Goal: Task Accomplishment & Management: Complete application form

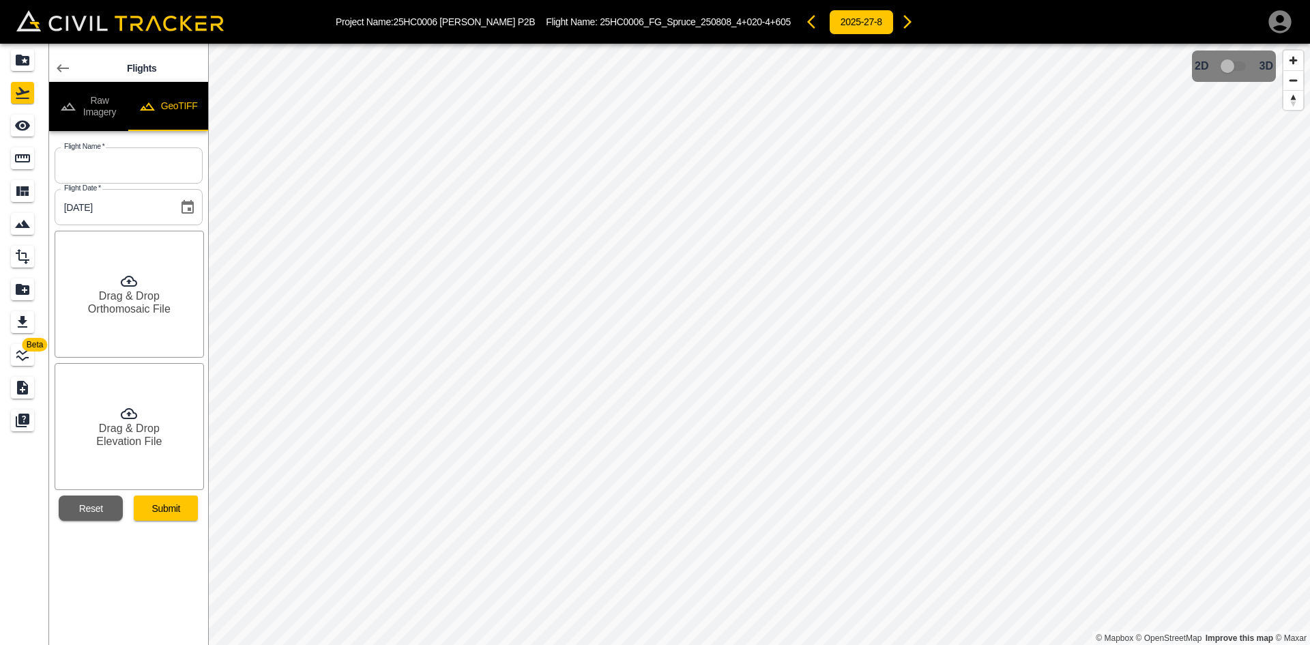
click at [60, 68] on icon at bounding box center [63, 68] width 12 height 8
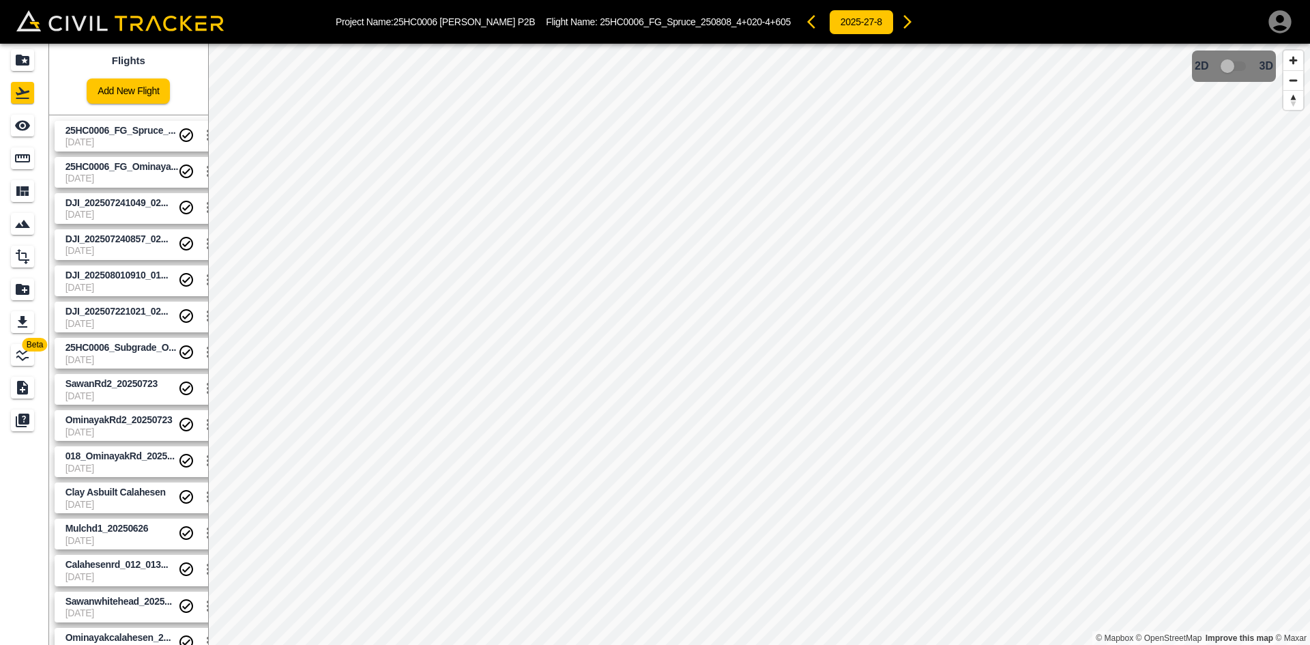
click at [87, 138] on span "[DATE]" at bounding box center [121, 141] width 113 height 11
click at [91, 164] on span "25HC0006_FG_Ominaya..." at bounding box center [121, 166] width 113 height 11
click at [133, 138] on span "[DATE]" at bounding box center [121, 141] width 113 height 11
click at [135, 171] on span "25HC0006_FG_Ominaya..." at bounding box center [121, 166] width 113 height 11
click at [149, 87] on link "Add New Flight" at bounding box center [128, 90] width 83 height 25
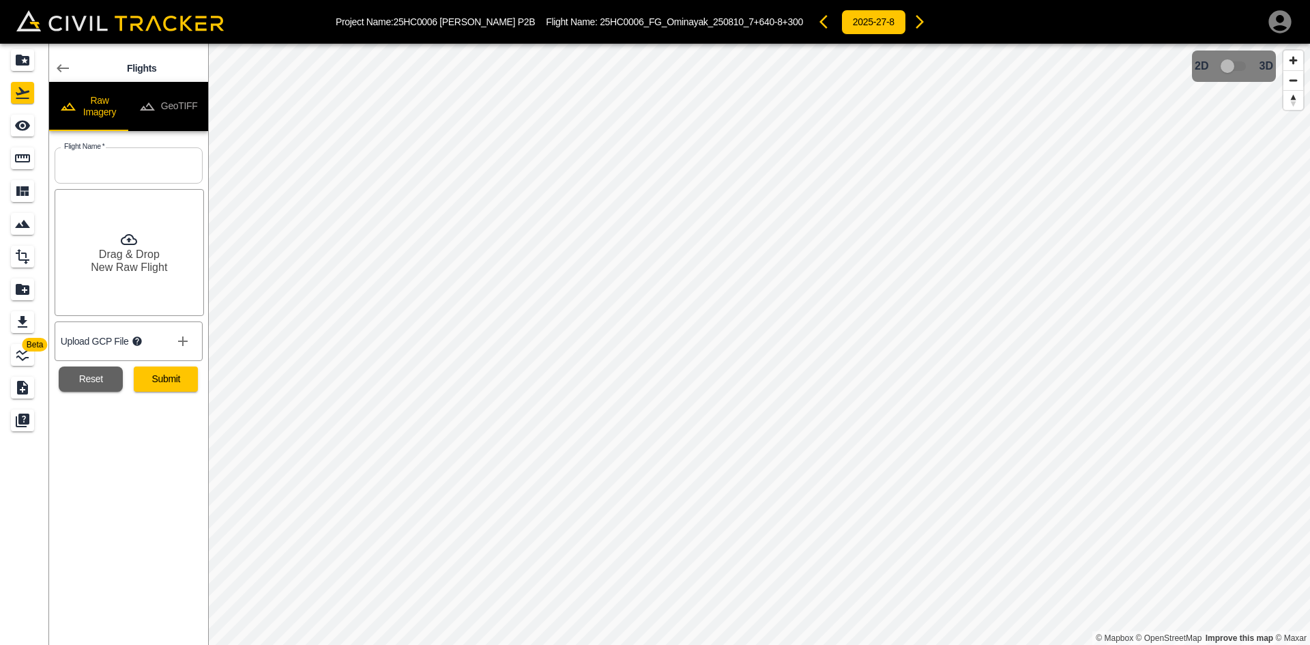
click at [190, 108] on button "GeoTIFF" at bounding box center [168, 106] width 80 height 49
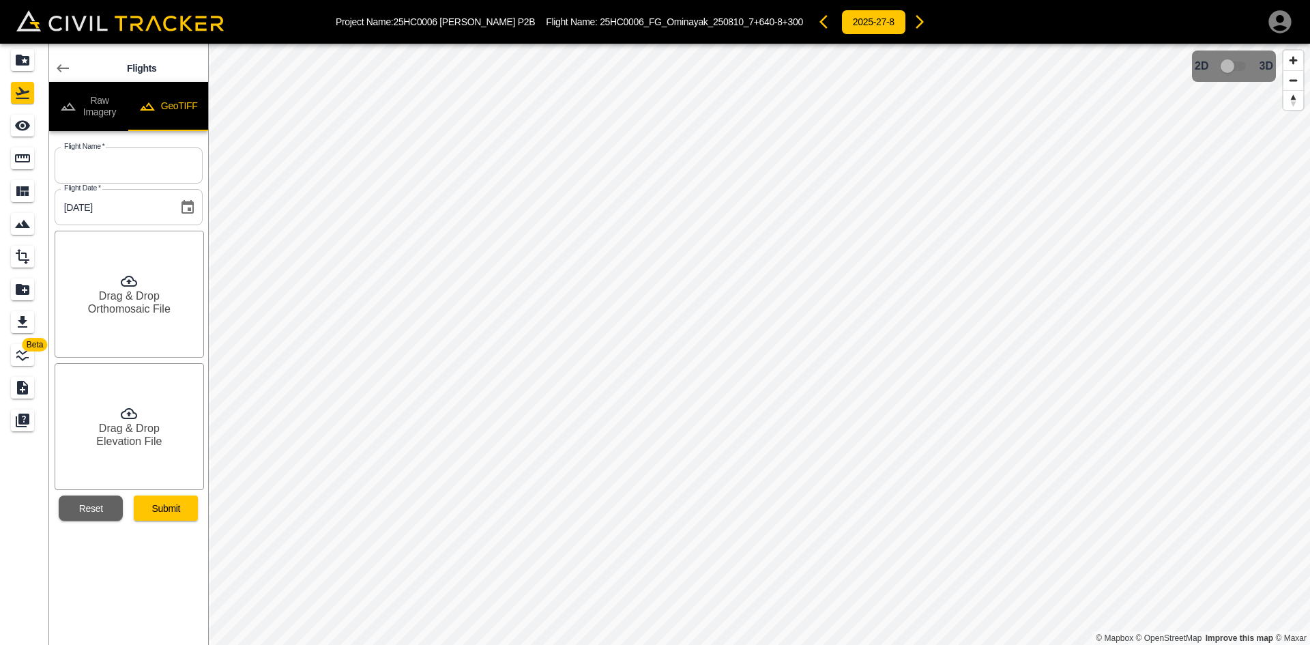
click at [164, 160] on input "text" at bounding box center [129, 165] width 148 height 36
paste input "25HC0006_OG Probably_Scotty Rd"
type input "25HC0006_OG Probably_Scotty Rd"
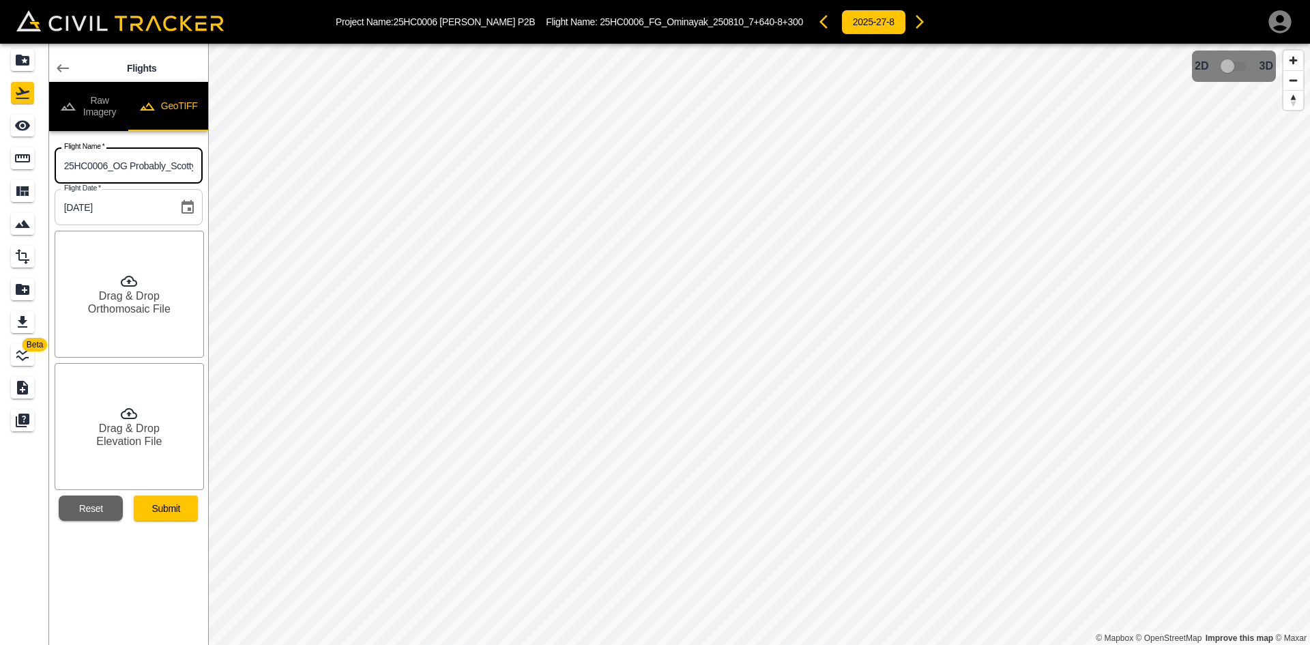
click at [148, 320] on div "Drag & Drop Orthomosaic File" at bounding box center [129, 294] width 149 height 127
click at [133, 443] on h6 "Elevation File" at bounding box center [128, 441] width 65 height 13
click at [177, 508] on button "Submit" at bounding box center [166, 507] width 64 height 25
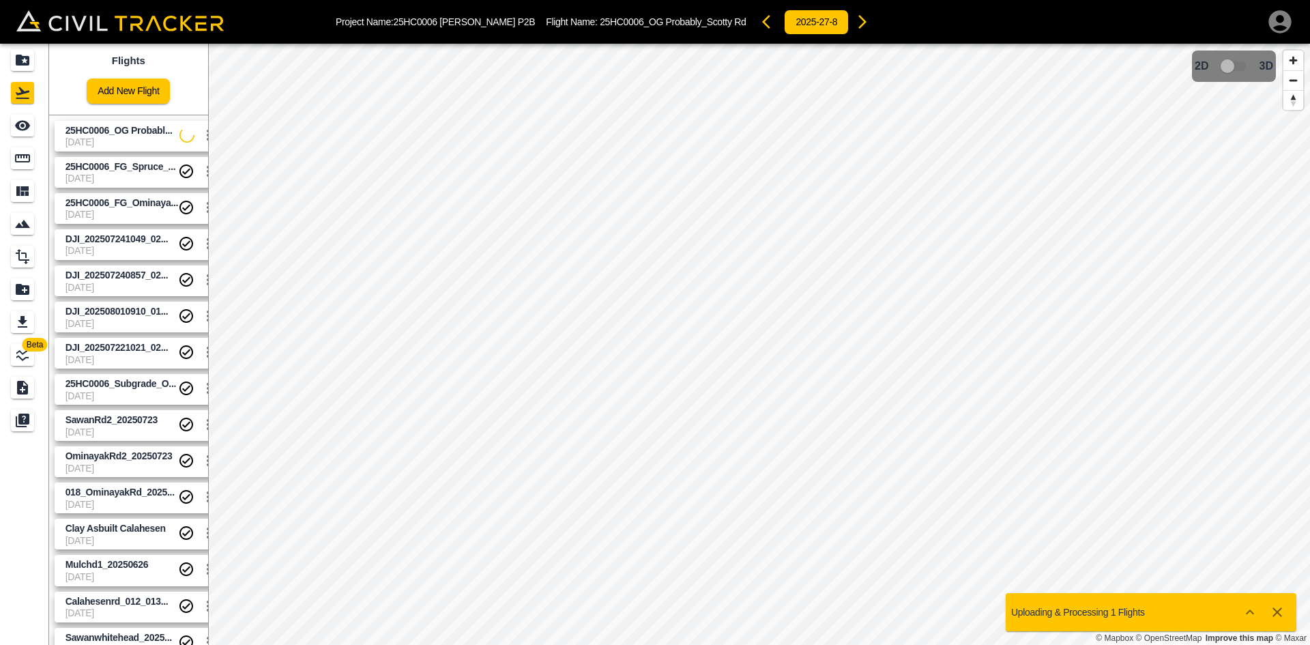
click at [109, 131] on span "25HC0006_OG Probabl..." at bounding box center [118, 130] width 107 height 11
click at [27, 125] on icon "See" at bounding box center [22, 126] width 15 height 10
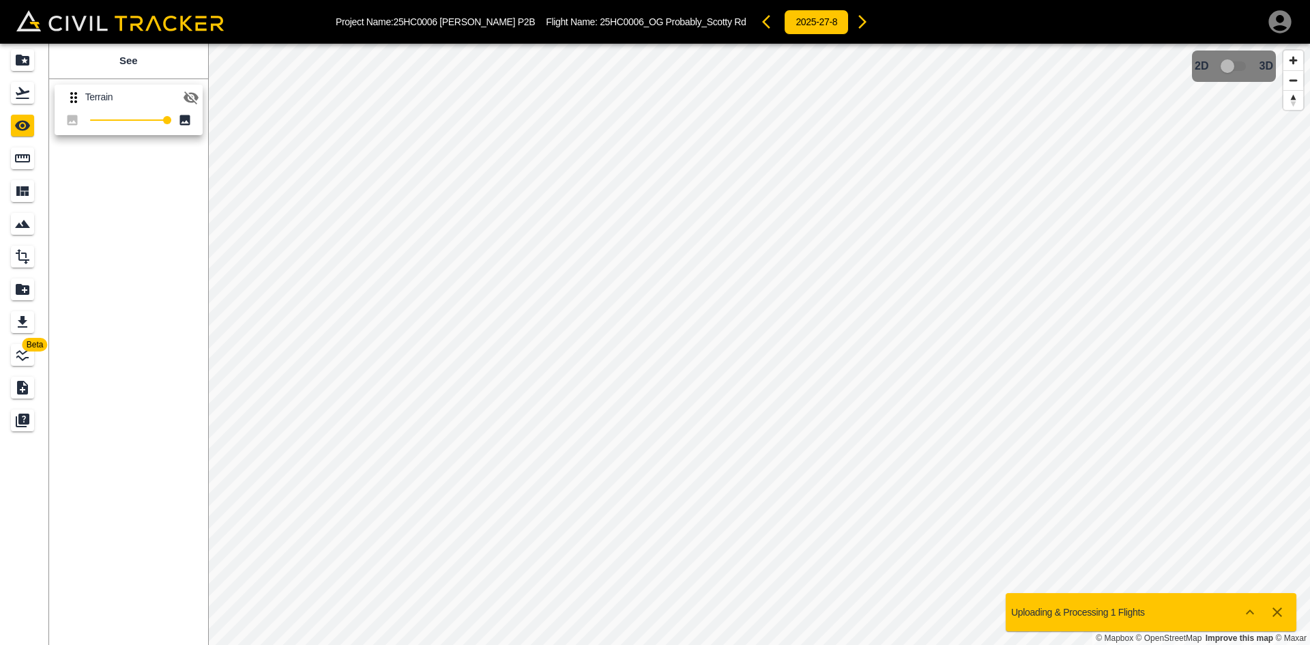
click at [189, 95] on icon "button" at bounding box center [191, 97] width 16 height 16
click at [193, 100] on icon "button" at bounding box center [191, 97] width 15 height 10
click at [193, 100] on icon "button" at bounding box center [191, 97] width 15 height 13
drag, startPoint x: 29, startPoint y: 95, endPoint x: 37, endPoint y: 93, distance: 8.4
click at [29, 95] on icon "Flights" at bounding box center [22, 93] width 16 height 16
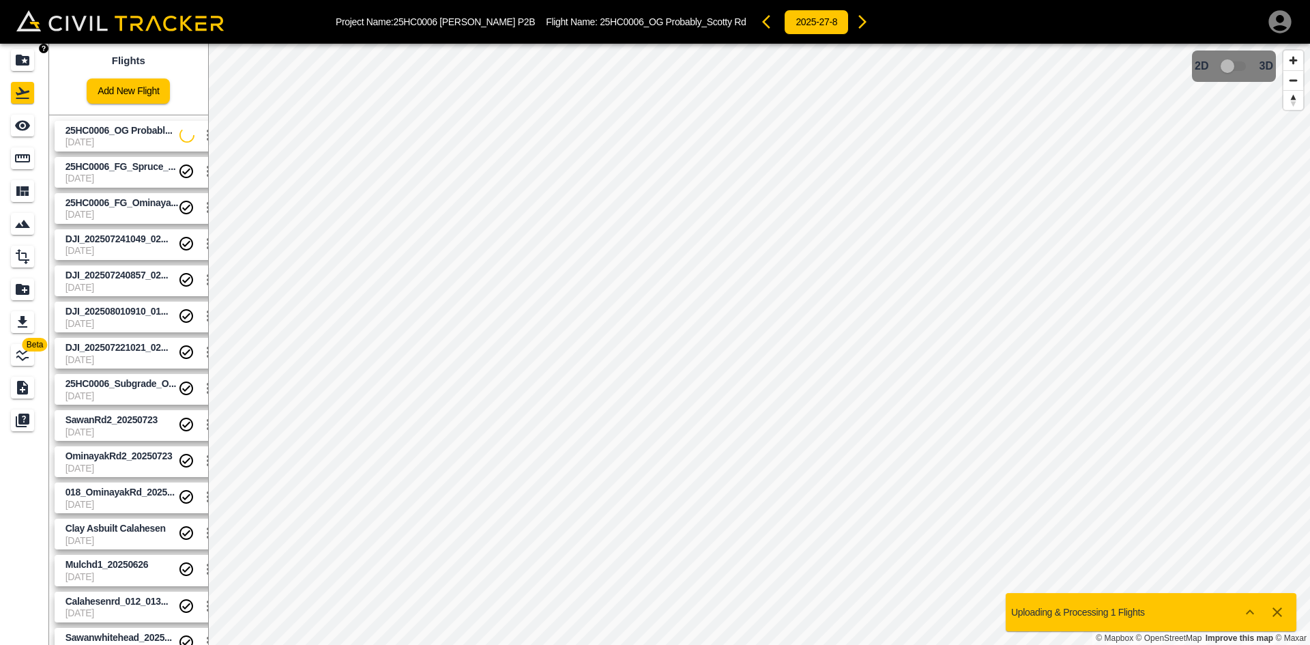
click at [10, 59] on link at bounding box center [24, 60] width 49 height 33
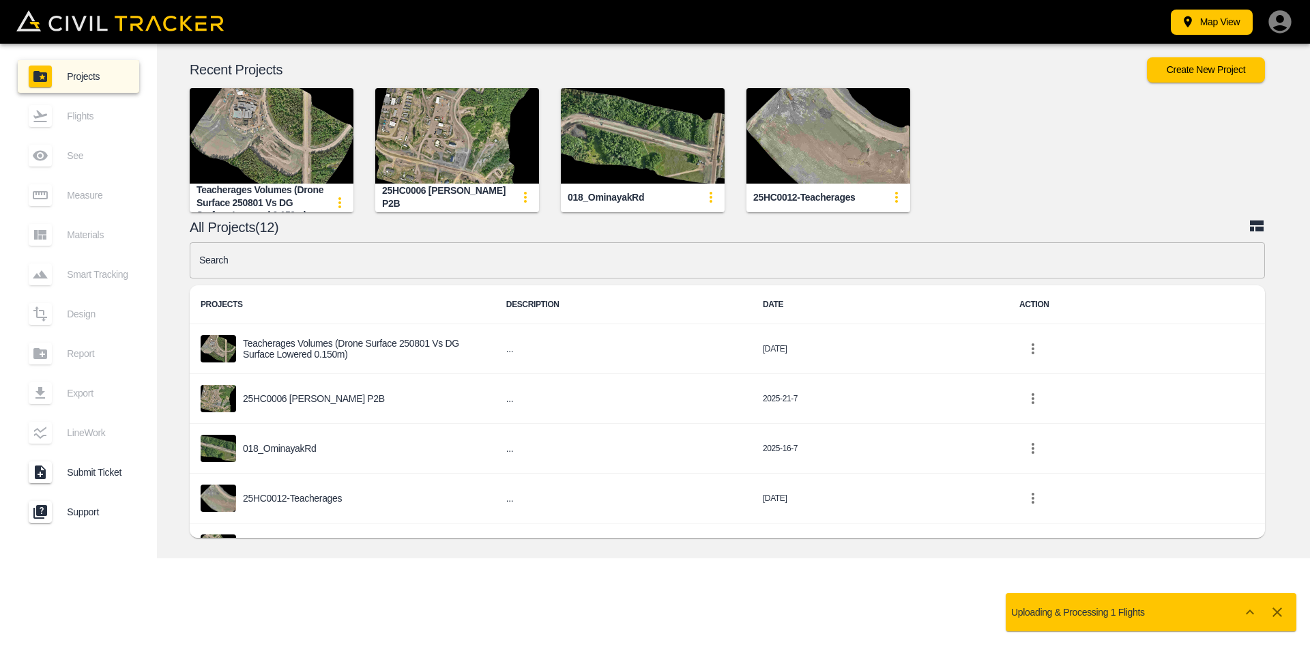
click at [463, 137] on img "button" at bounding box center [457, 136] width 164 height 96
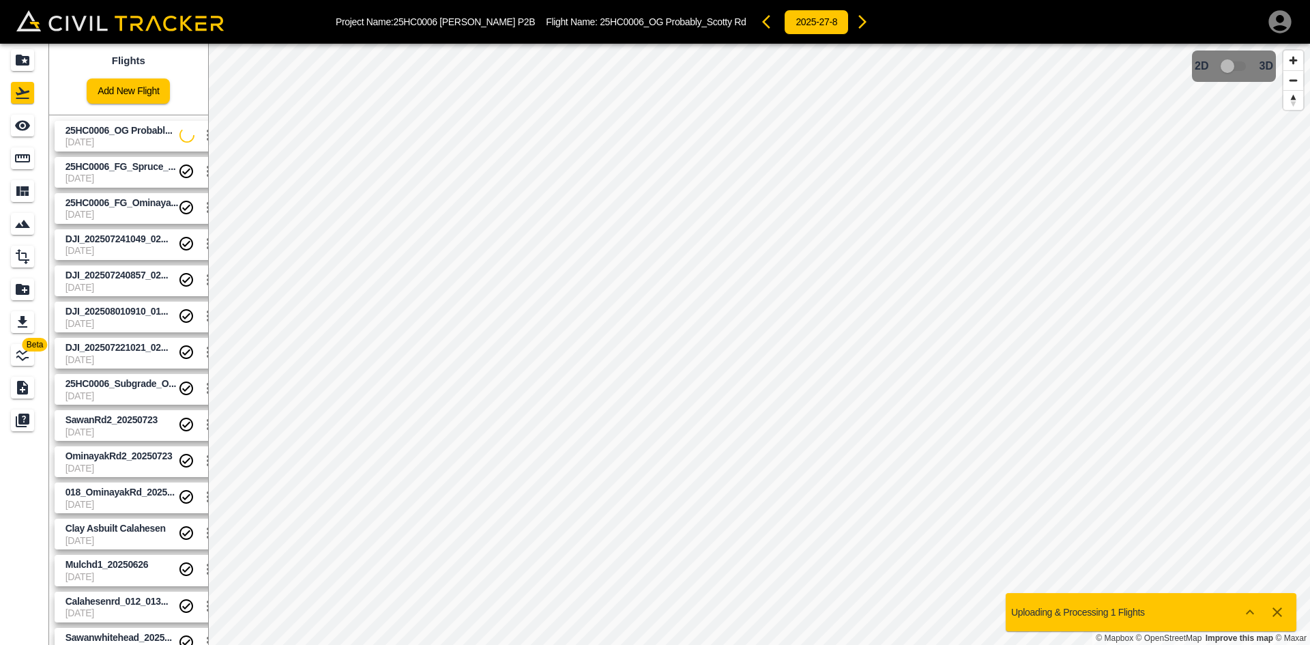
click at [134, 93] on link "Add New Flight" at bounding box center [128, 90] width 83 height 25
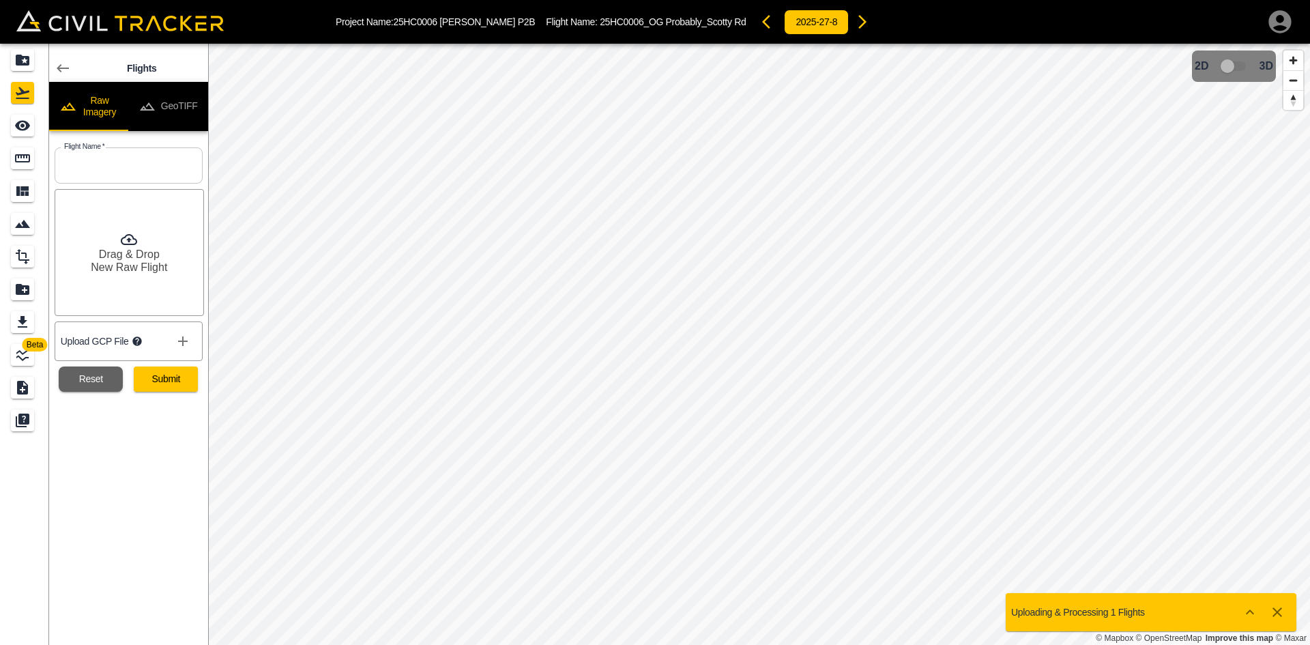
click at [188, 108] on button "GeoTIFF" at bounding box center [168, 106] width 80 height 49
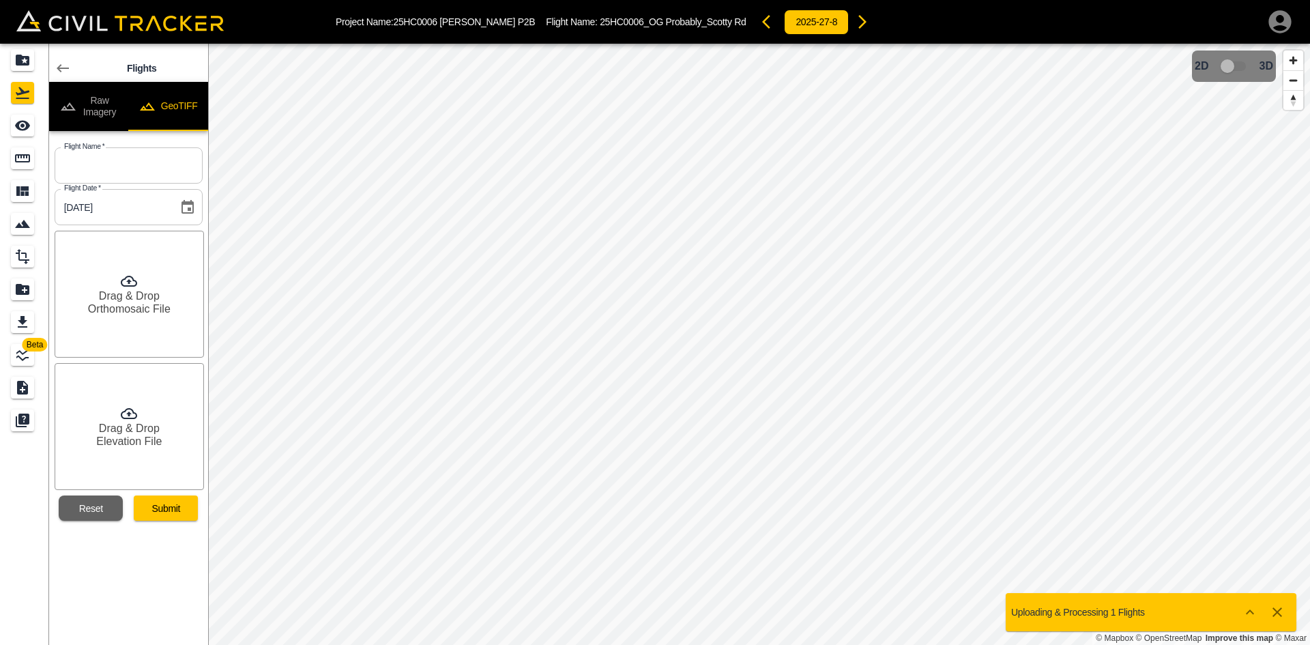
click at [144, 164] on input "text" at bounding box center [129, 165] width 148 height 36
paste input "25HC0006_OG_RoadJ_250723"
type input "25HC0006_OG_RoadJ_250723"
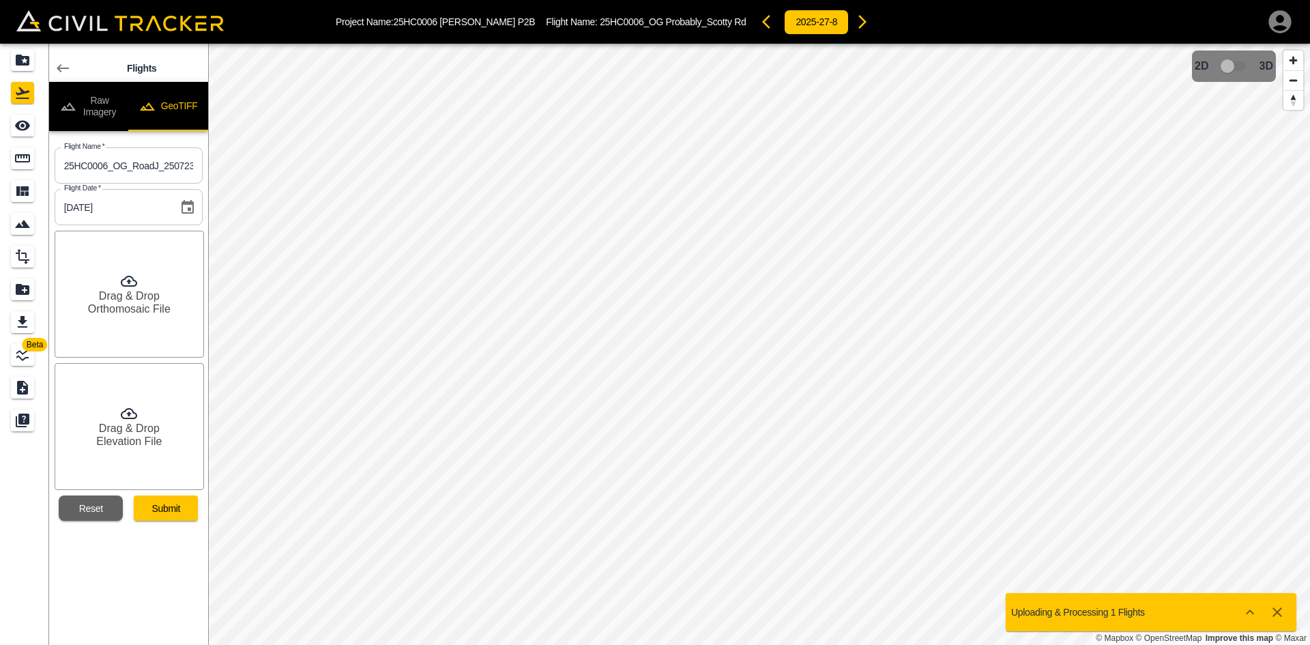
click at [151, 318] on div "Drag & Drop Orthomosaic File" at bounding box center [129, 294] width 149 height 127
click at [122, 448] on h6 "Elevation File" at bounding box center [128, 441] width 65 height 13
click at [165, 516] on button "Submit" at bounding box center [166, 507] width 64 height 25
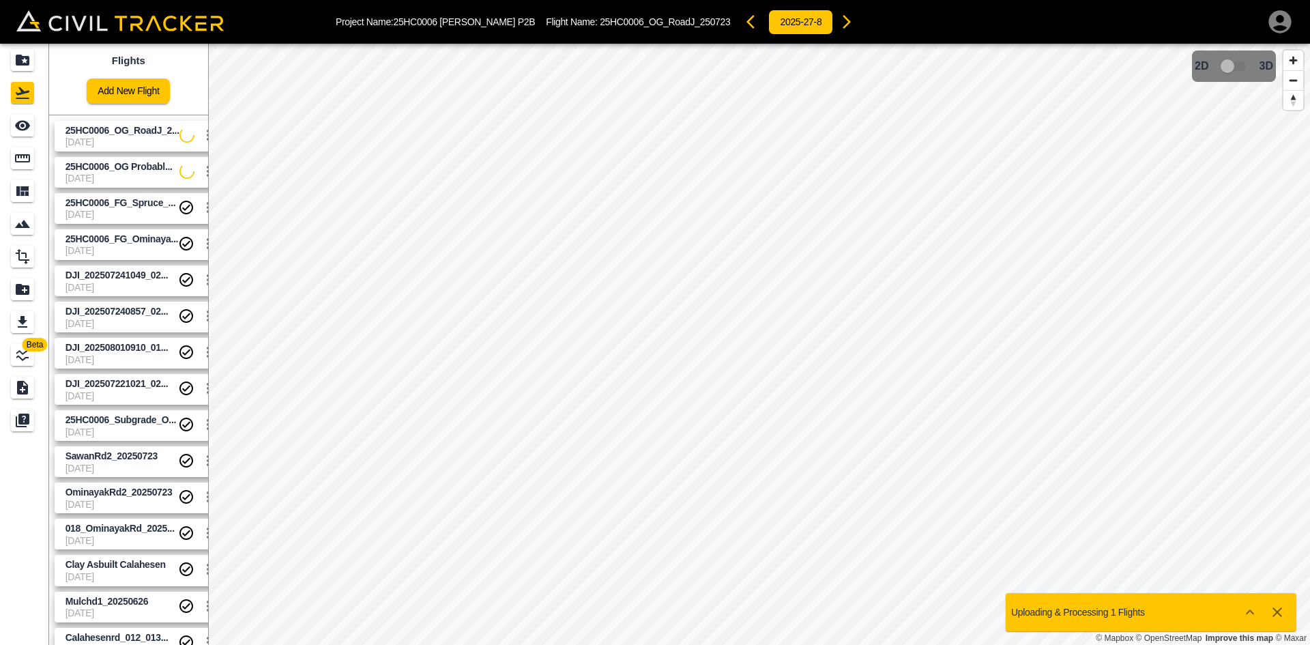
click at [135, 93] on link "Add New Flight" at bounding box center [128, 90] width 83 height 25
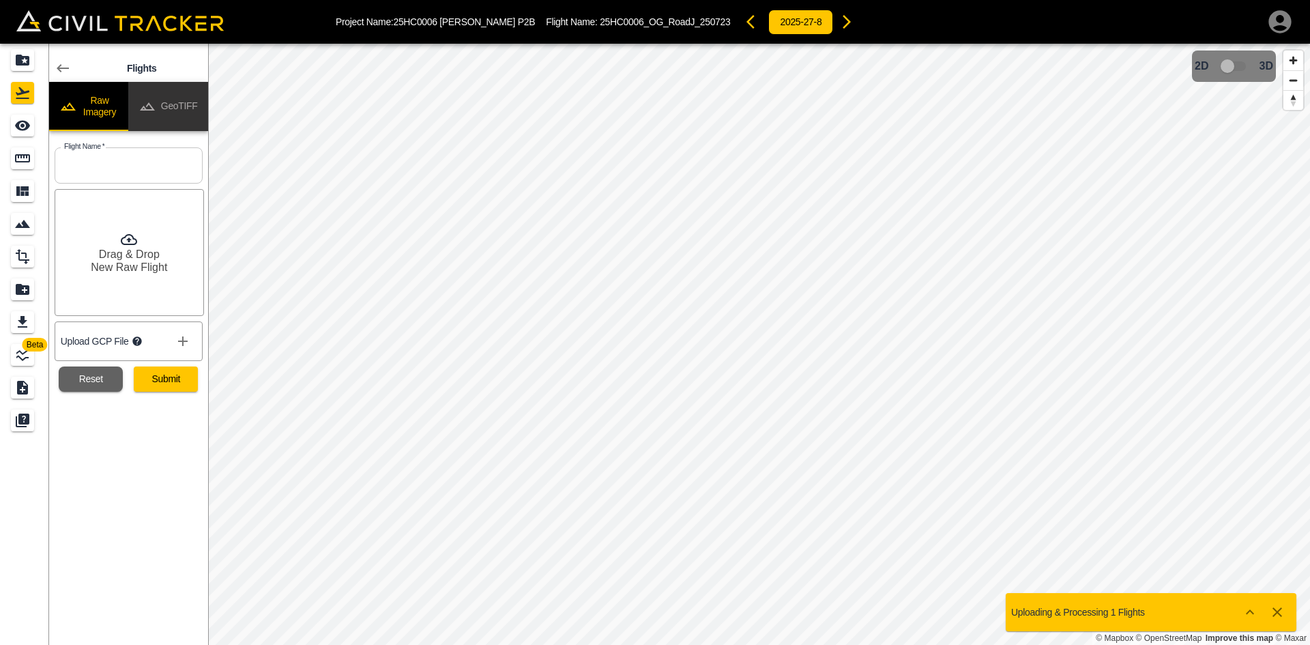
click at [179, 103] on button "GeoTIFF" at bounding box center [168, 106] width 80 height 49
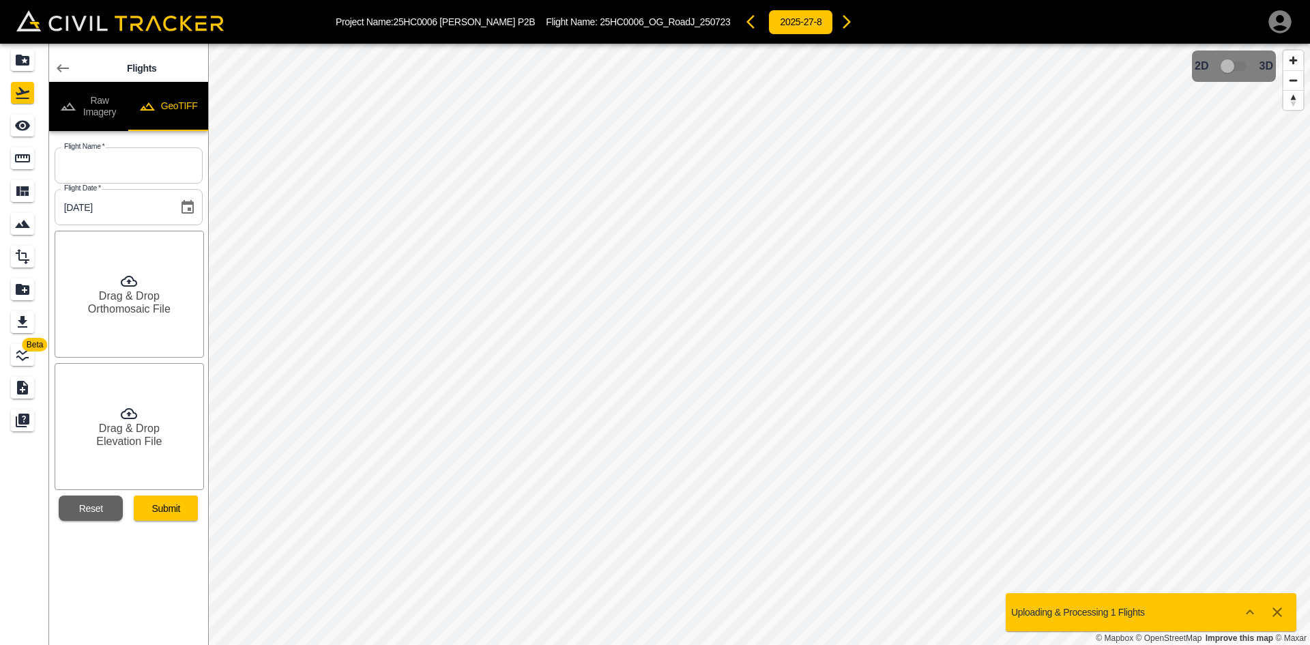
click at [59, 59] on link at bounding box center [62, 68] width 27 height 27
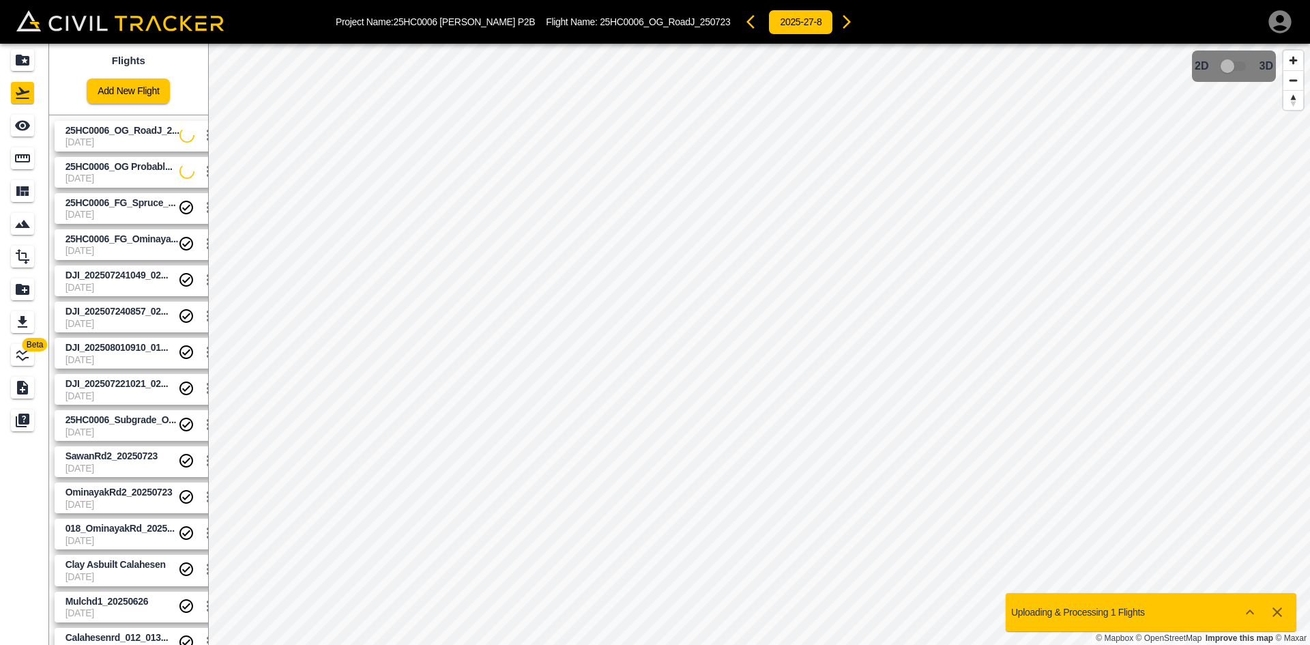
click at [59, 64] on div "Flights Add New Flight" at bounding box center [128, 79] width 159 height 71
click at [117, 103] on link "Add New Flight" at bounding box center [128, 90] width 83 height 25
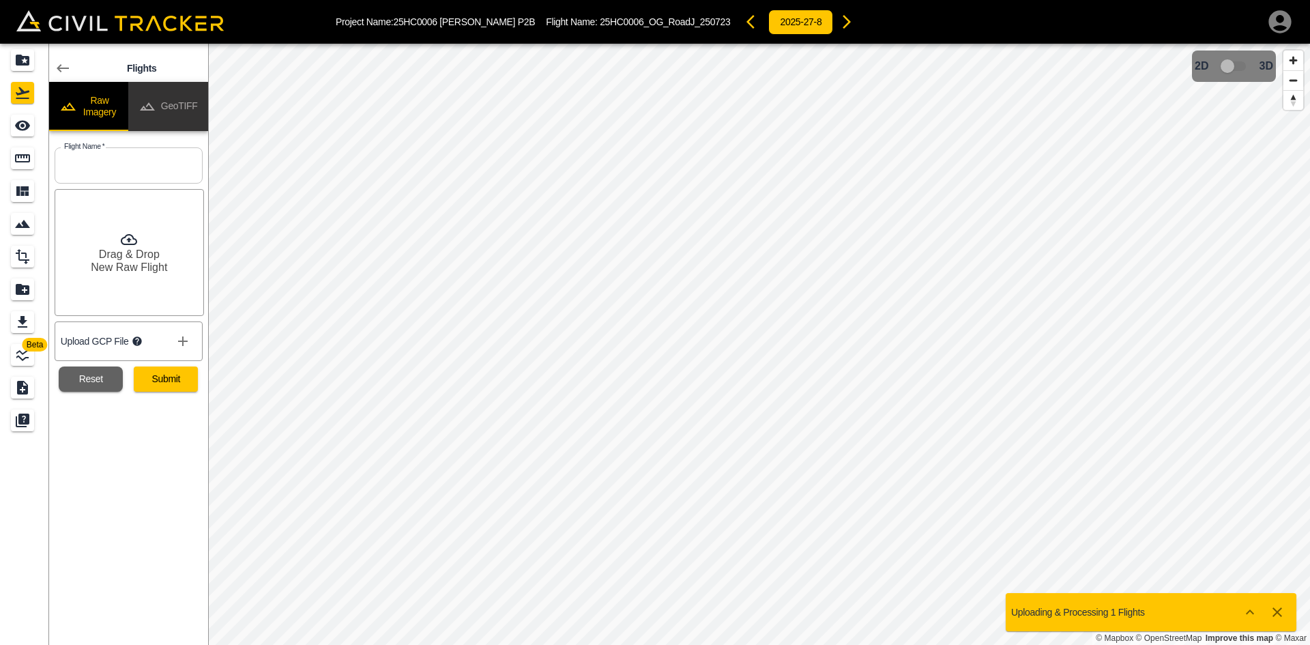
click at [168, 125] on button "GeoTIFF" at bounding box center [168, 106] width 80 height 49
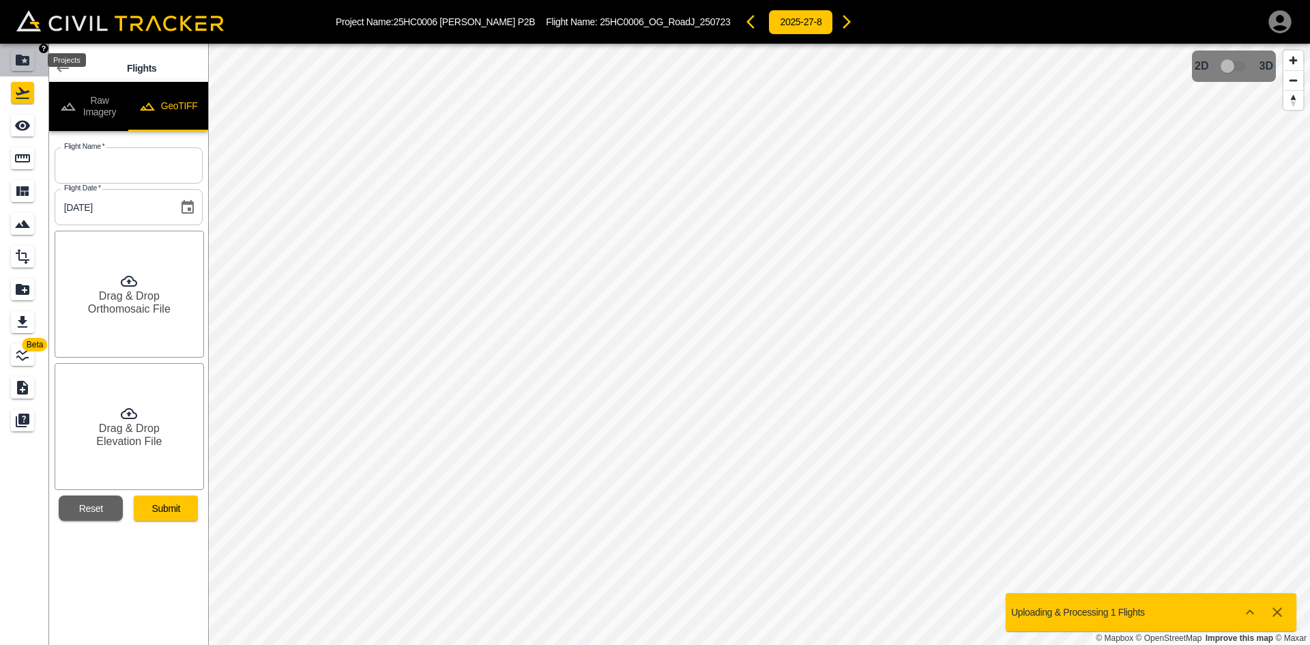
click at [17, 53] on icon "Projects" at bounding box center [22, 60] width 16 height 16
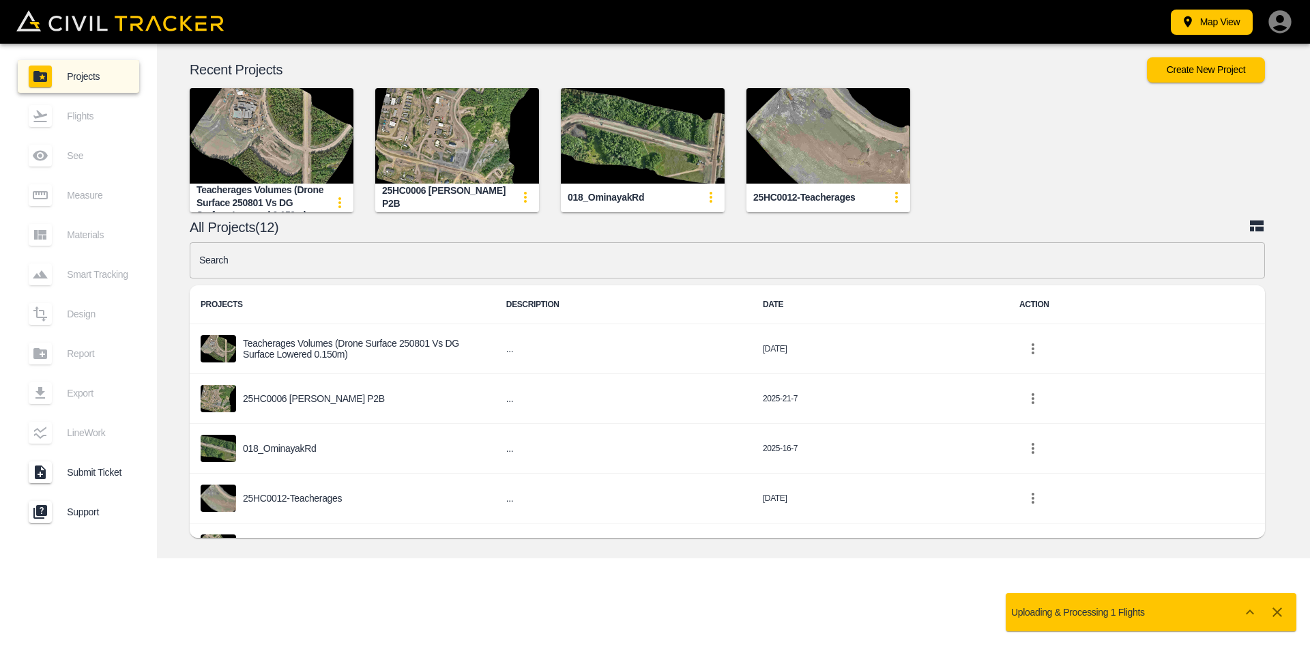
click at [471, 126] on img "button" at bounding box center [457, 136] width 164 height 96
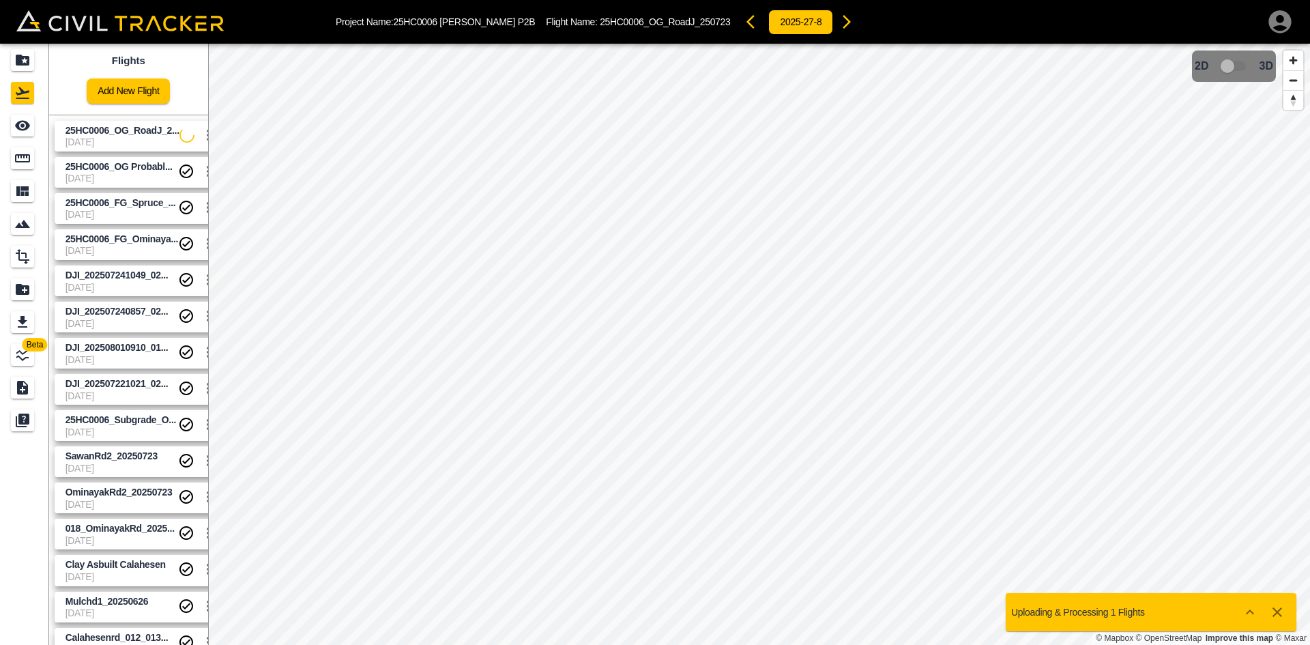
click at [147, 173] on span "[DATE]" at bounding box center [121, 178] width 113 height 11
click at [113, 175] on span "[DATE]" at bounding box center [121, 178] width 113 height 11
click at [23, 134] on div "See" at bounding box center [22, 126] width 23 height 22
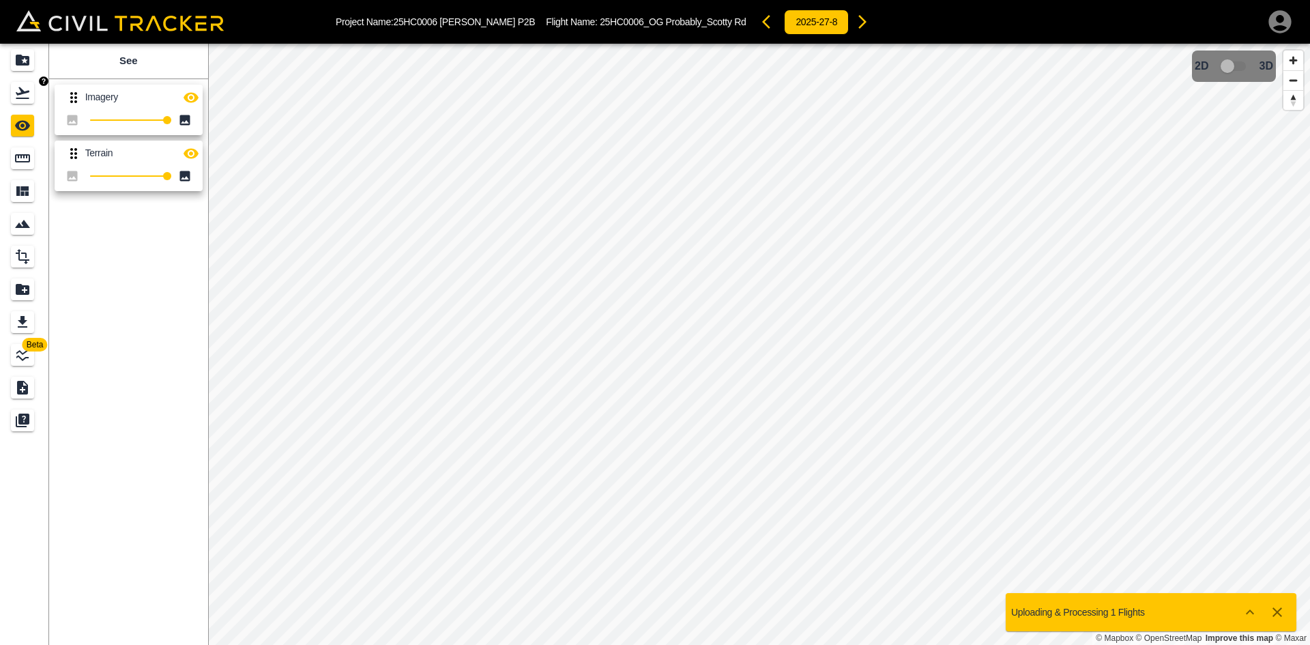
click at [25, 99] on icon "Flights" at bounding box center [23, 93] width 14 height 12
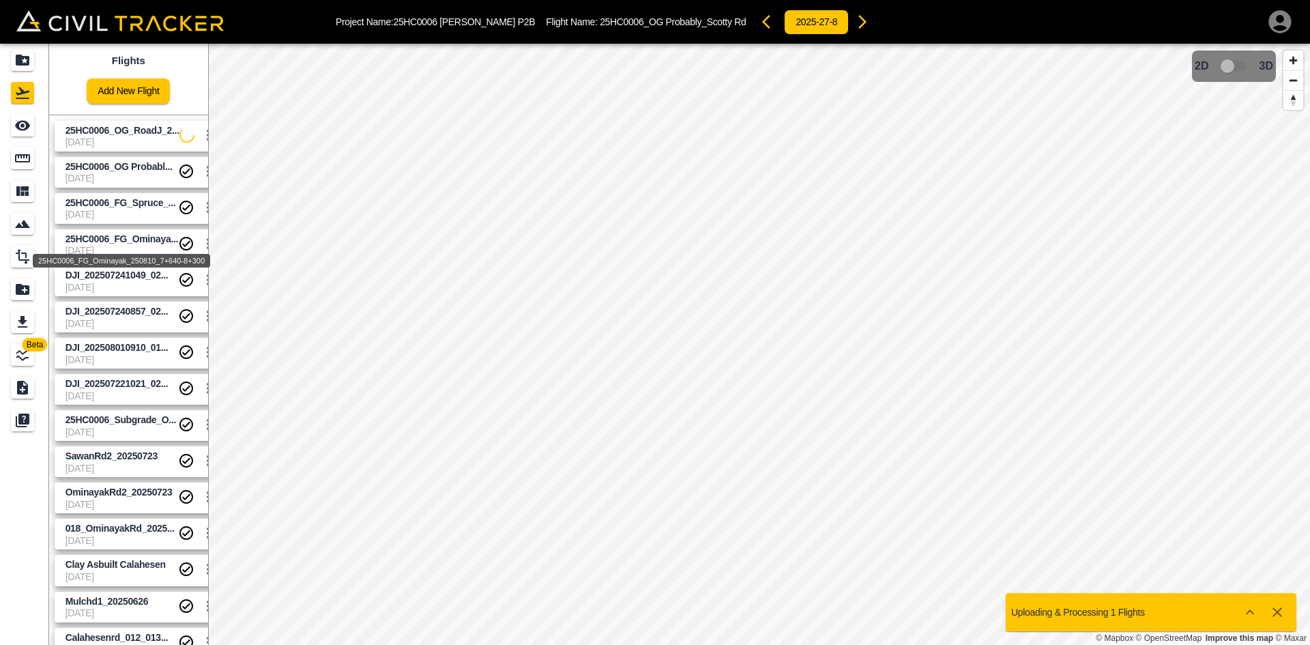
click at [133, 239] on span "25HC0006_FG_Ominaya..." at bounding box center [121, 238] width 113 height 11
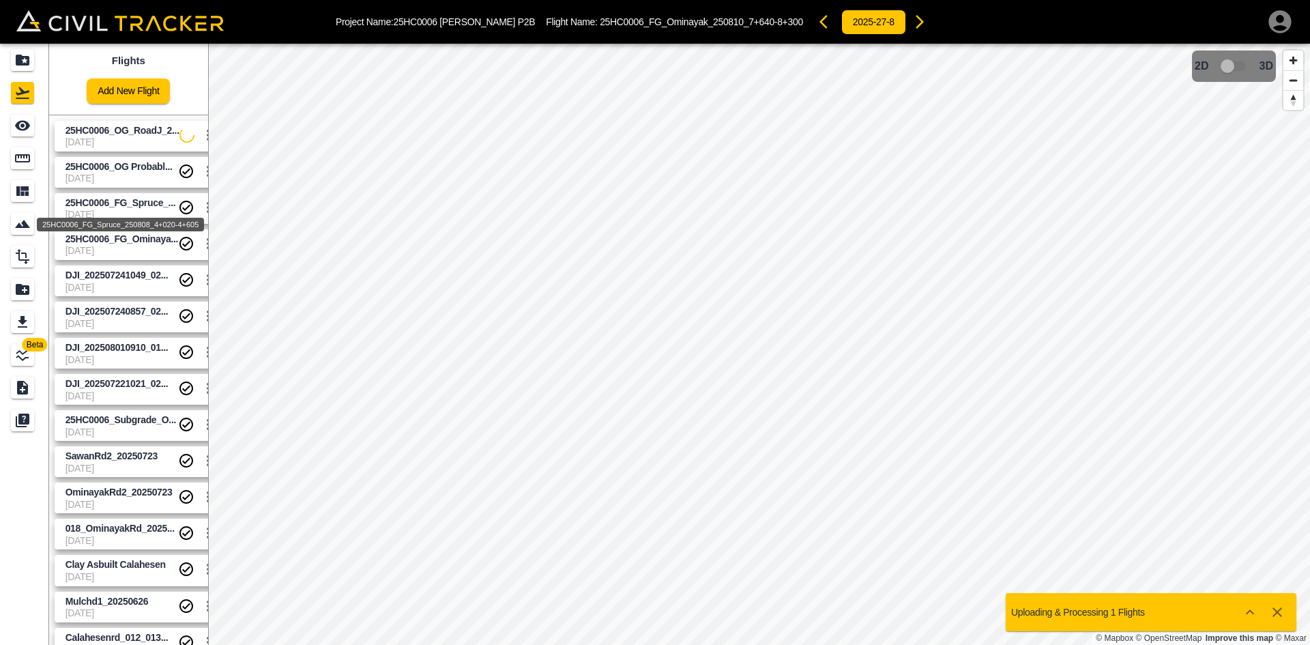
click at [124, 200] on span "25HC0006_FG_Spruce_..." at bounding box center [120, 202] width 111 height 11
click at [113, 163] on span "25HC0006_OG Probabl..." at bounding box center [118, 166] width 107 height 11
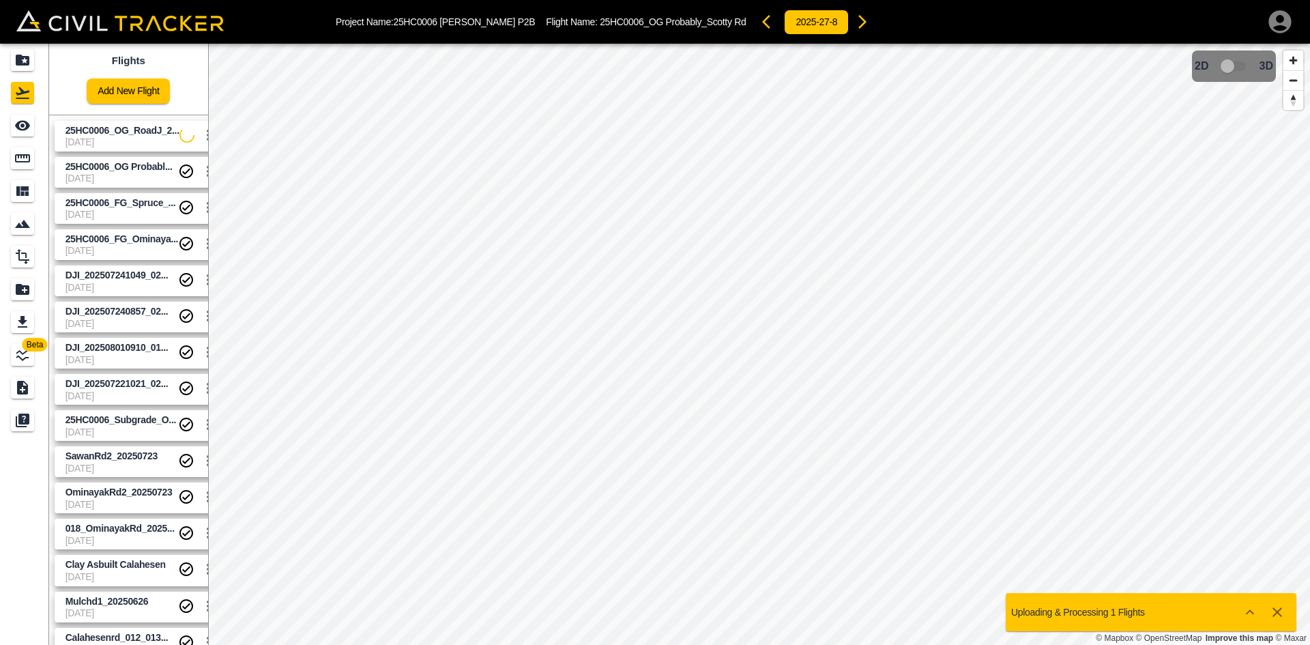
click at [117, 133] on span "25HC0006_OG_RoadJ_2..." at bounding box center [122, 130] width 114 height 11
click at [124, 91] on link "Add New Flight" at bounding box center [128, 90] width 83 height 25
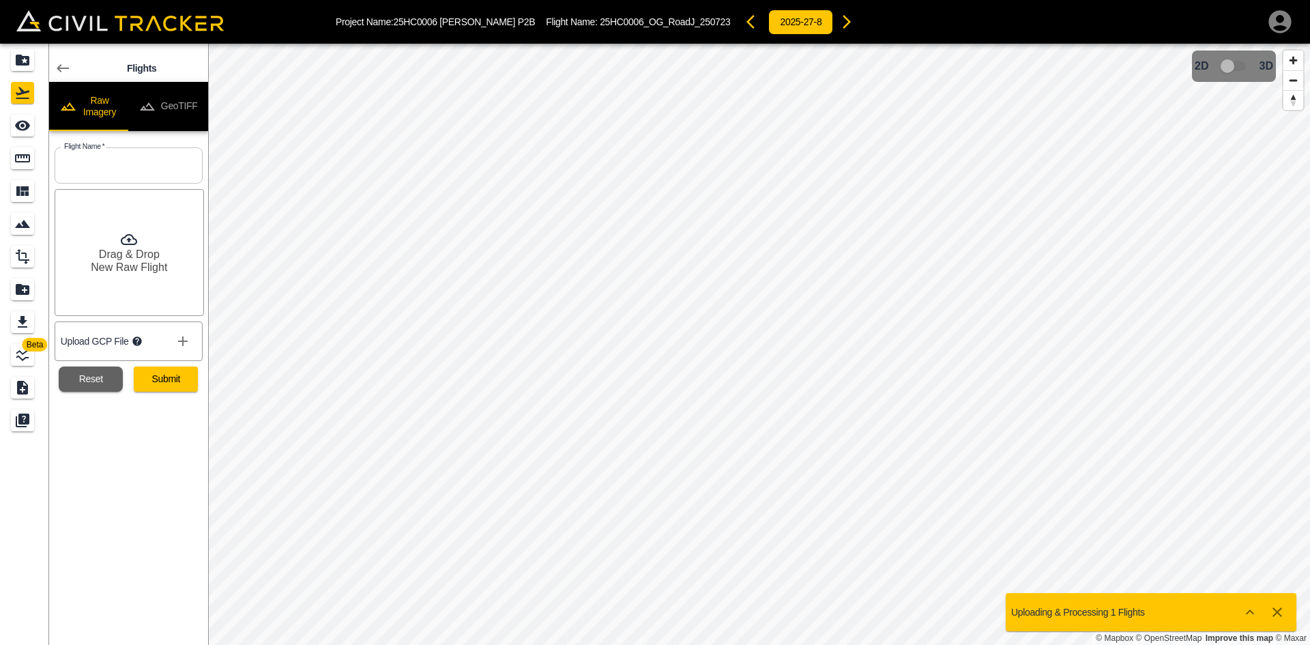
click at [169, 108] on button "GeoTIFF" at bounding box center [168, 106] width 80 height 49
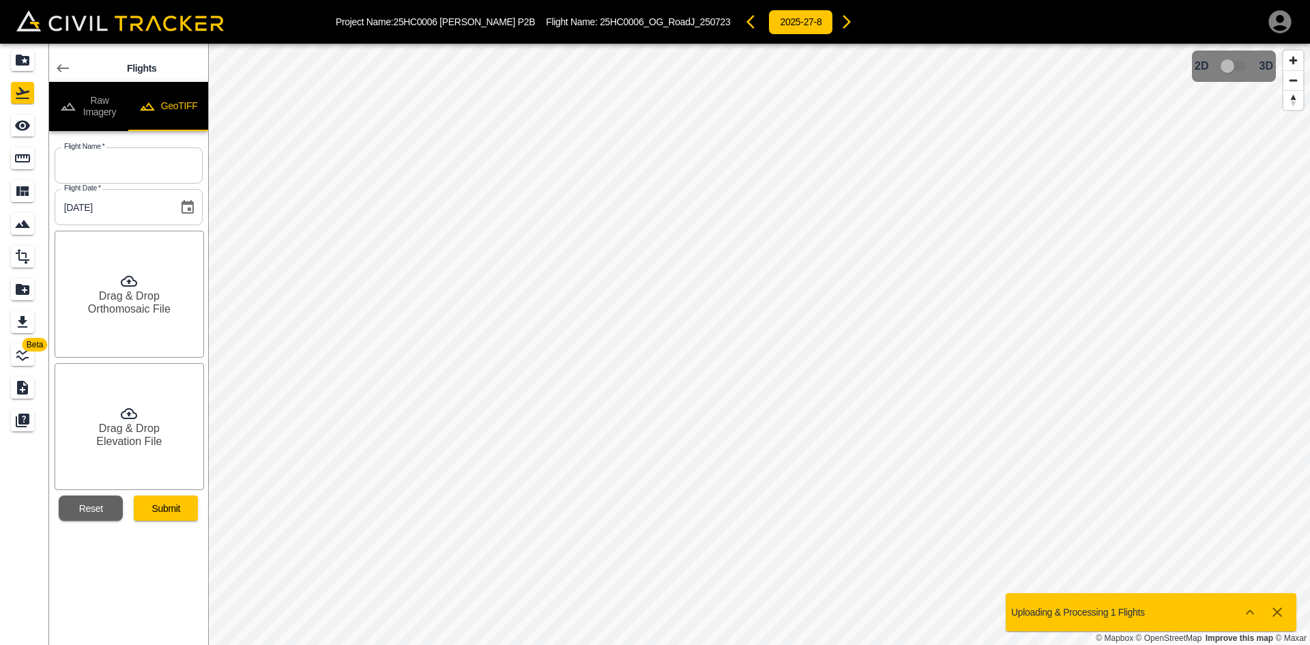
click at [158, 188] on div "Flight Date   * [DATE] Flight Date *" at bounding box center [126, 205] width 154 height 42
click at [164, 165] on input "text" at bounding box center [129, 165] width 148 height 36
click at [169, 154] on input "text" at bounding box center [129, 165] width 148 height 36
paste input "25HC0006_Ominayak_Clay_250819_7+274-7+640"
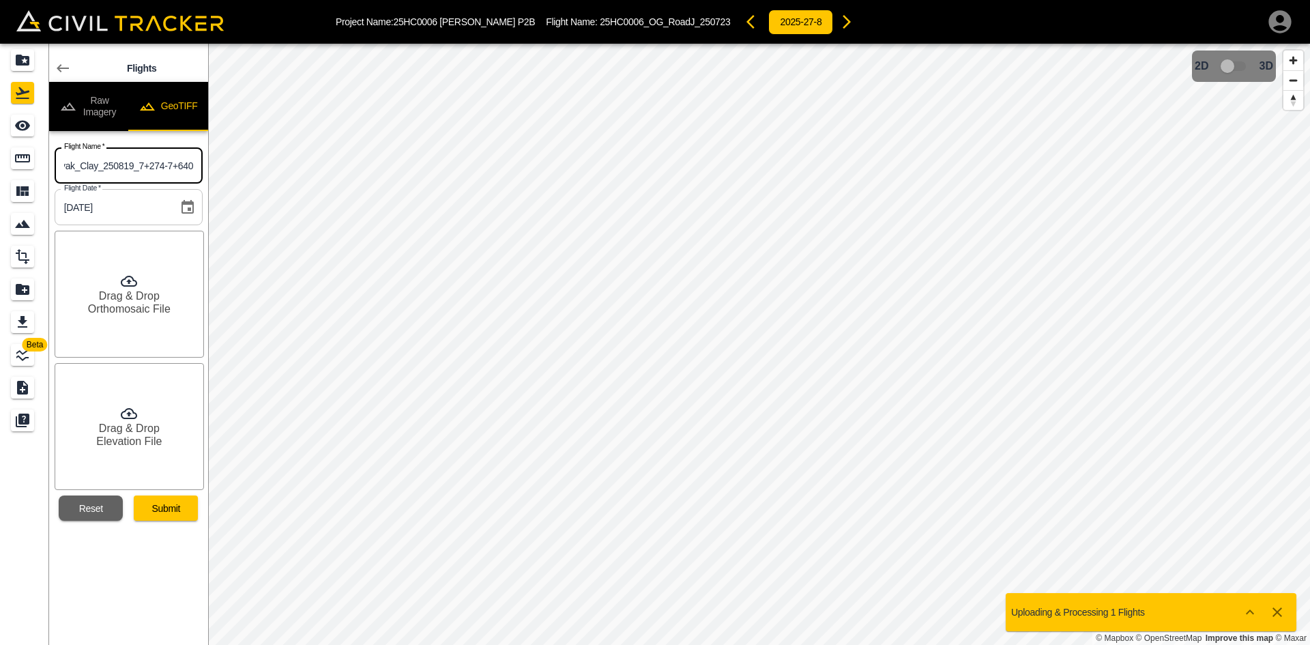
type input "25HC0006_Ominayak_Clay_250819_7+274-7+640"
click at [154, 307] on h6 "Orthomosaic File" at bounding box center [129, 308] width 83 height 13
click at [127, 435] on h6 "Elevation File" at bounding box center [128, 441] width 65 height 13
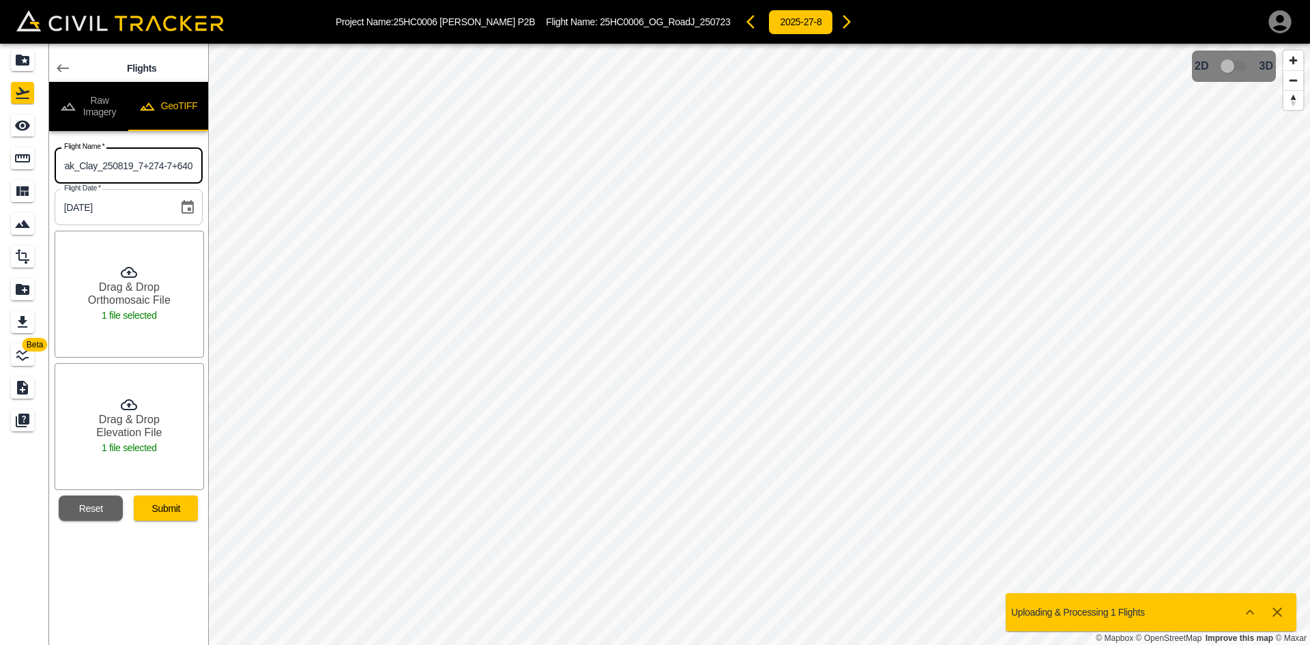
click at [328, 160] on div "Beta Flights Raw Imagery GeoTIFF Flight Name   * 25HC0006_Ominayak_Clay_250819_…" at bounding box center [655, 344] width 1310 height 601
click at [179, 168] on input "25HC0006_Ominayak_Clay_250819_7+274-7+640" at bounding box center [129, 165] width 148 height 36
click at [188, 516] on button "Submit" at bounding box center [166, 507] width 64 height 25
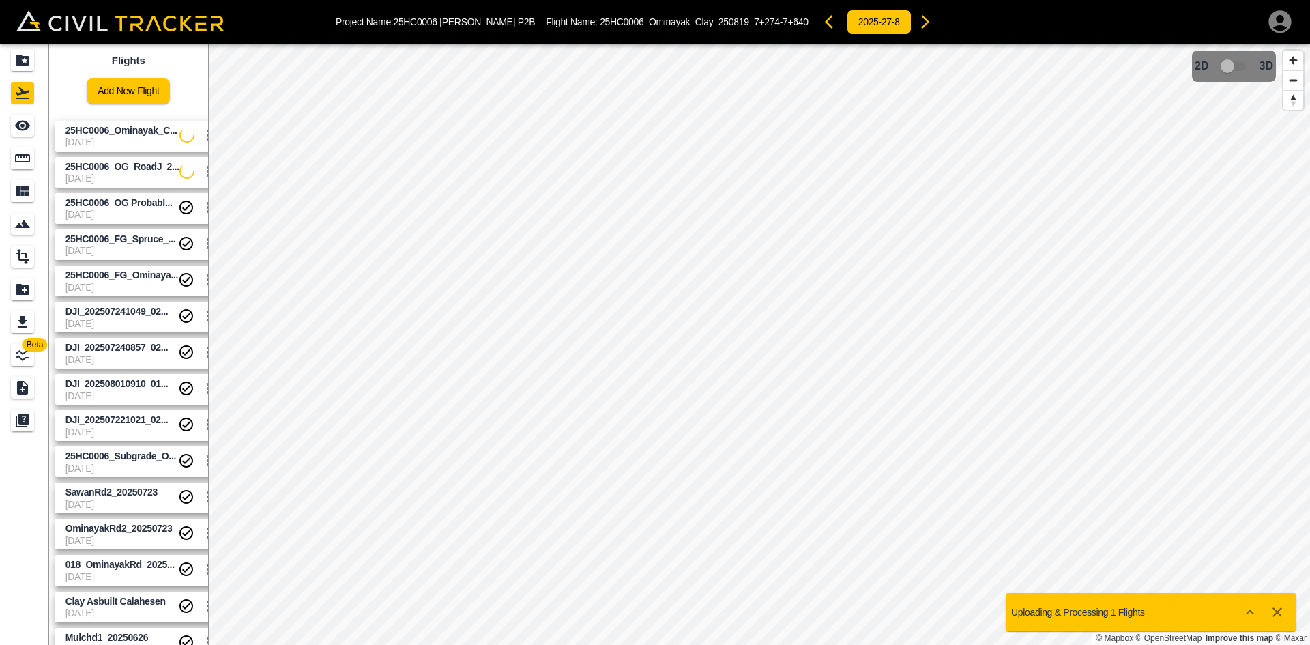
click at [109, 96] on link "Add New Flight" at bounding box center [128, 90] width 83 height 25
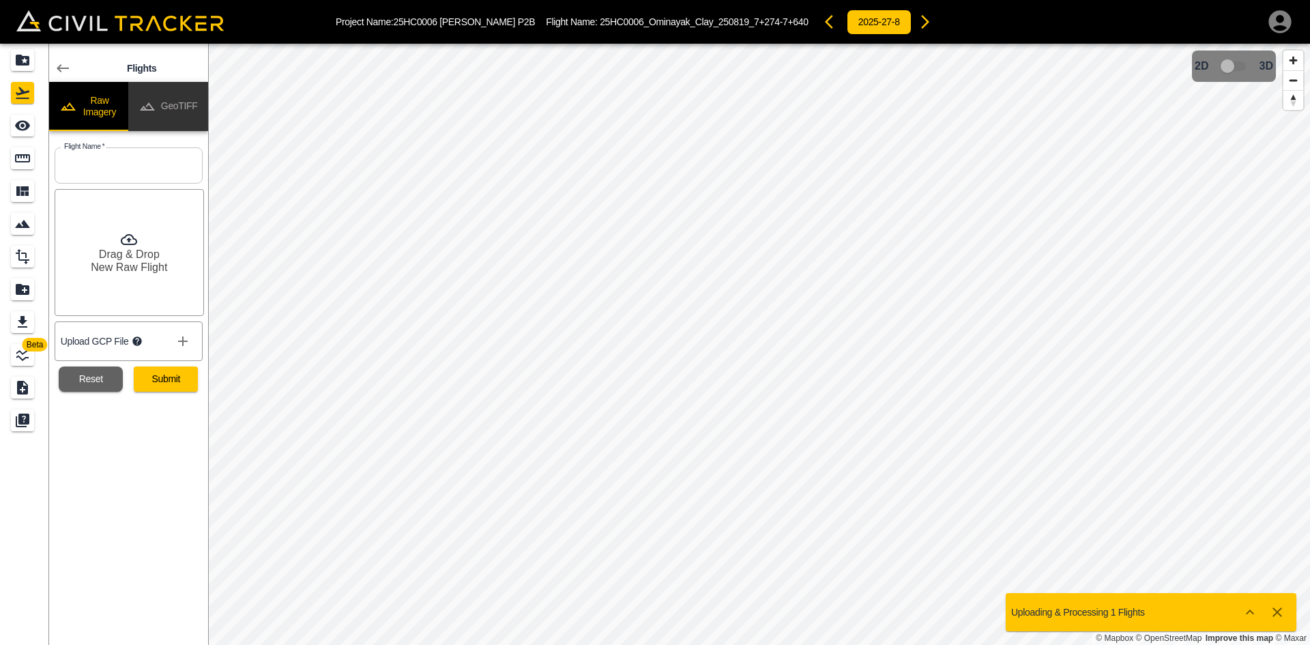
click at [181, 115] on button "GeoTIFF" at bounding box center [168, 106] width 80 height 49
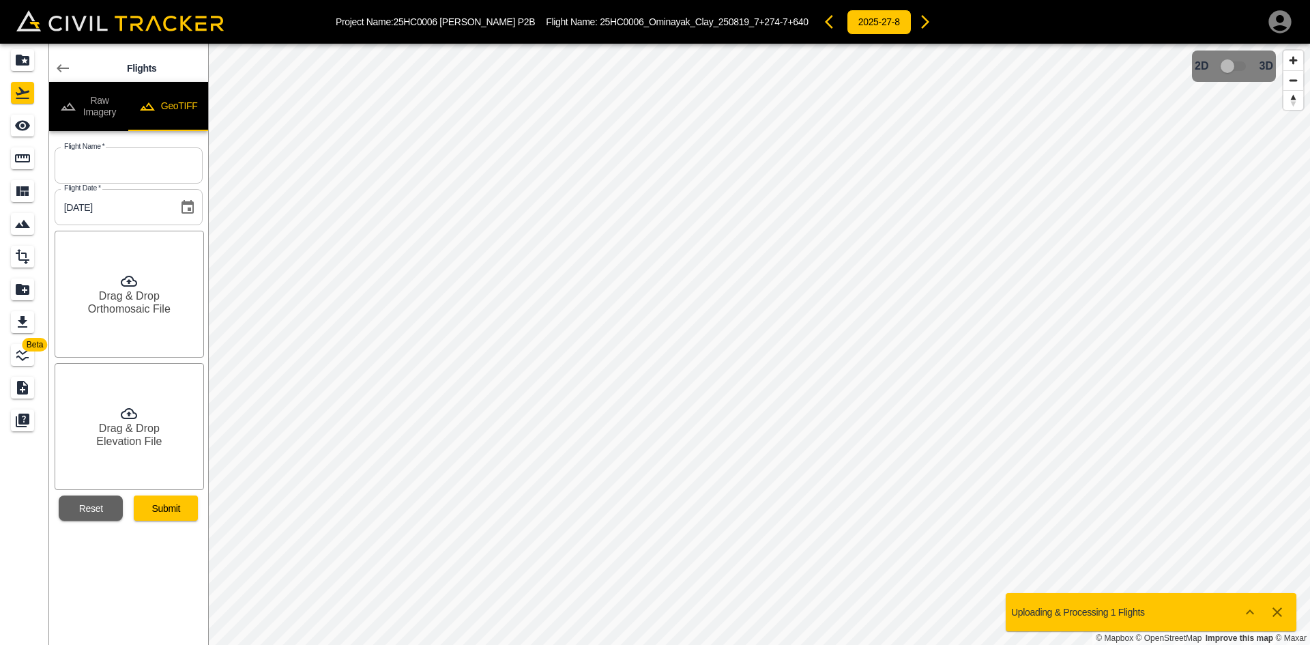
click at [150, 159] on input "text" at bounding box center [129, 165] width 148 height 36
paste input "25HC0006_RoadJ_Clay_250818_0+025-0+205"
type input "25HC0006_RoadJ_Clay_250818_0+025-0+205"
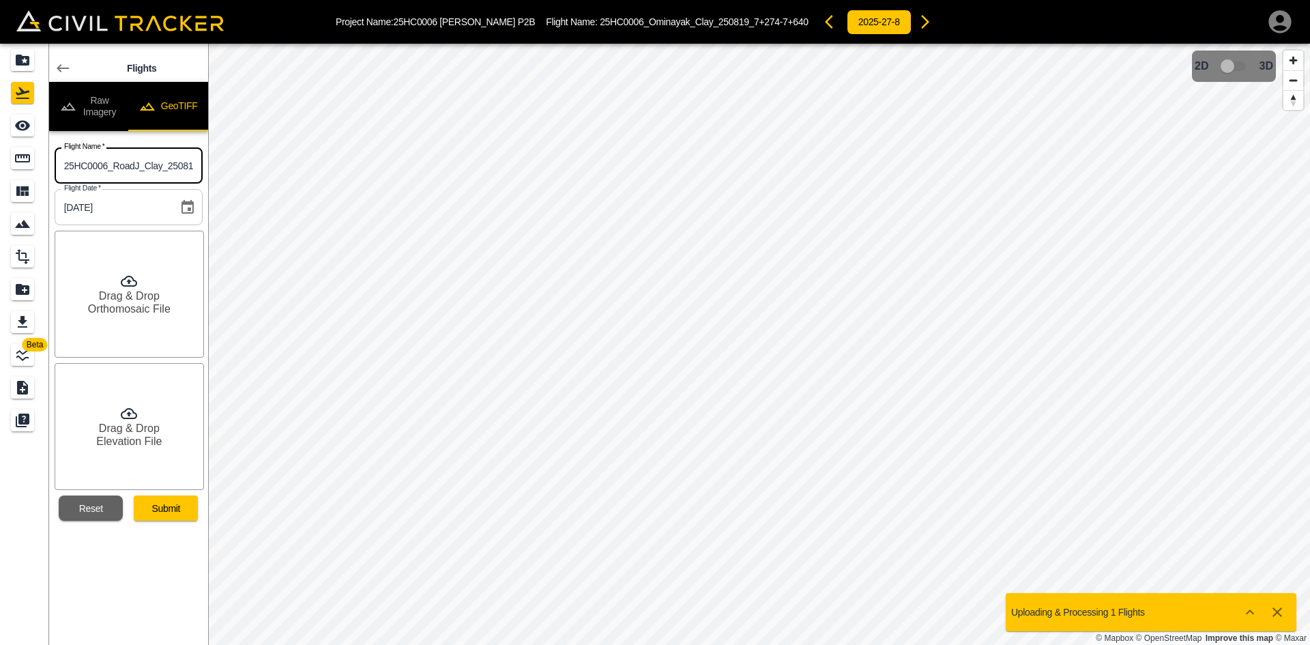
click at [127, 278] on icon at bounding box center [129, 281] width 16 height 16
click at [136, 420] on icon at bounding box center [129, 413] width 16 height 16
click at [164, 514] on button "Submit" at bounding box center [166, 507] width 64 height 25
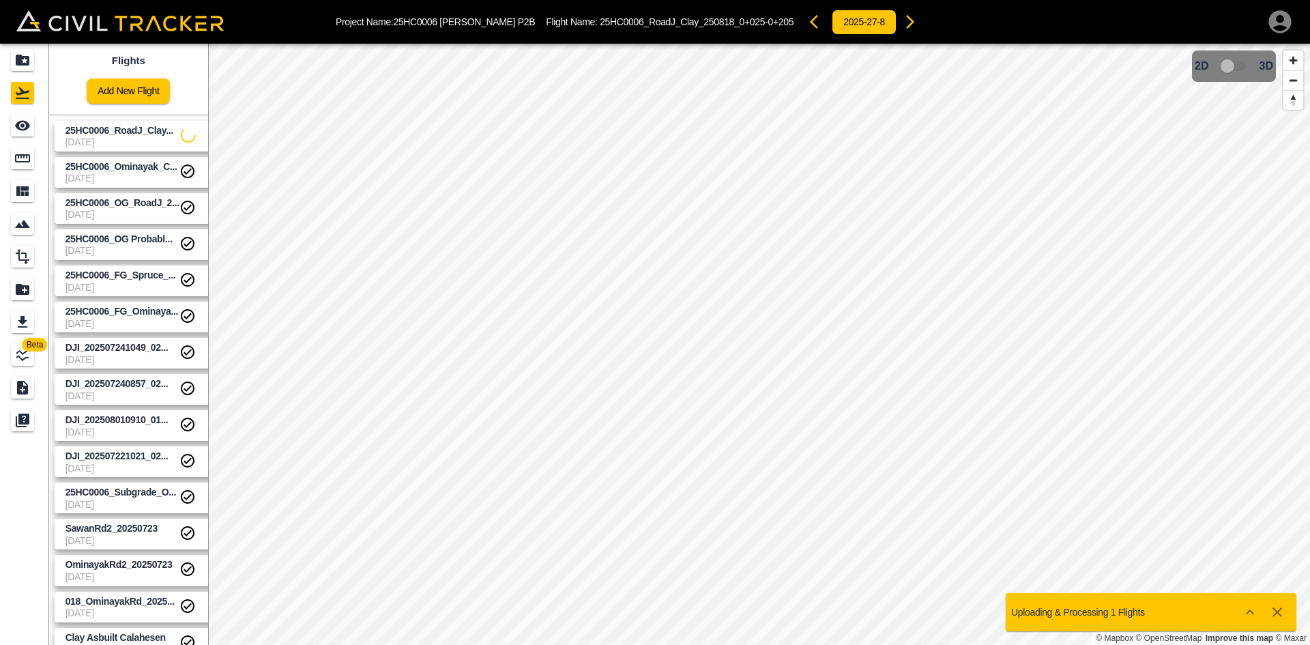
click at [1281, 20] on icon "button" at bounding box center [1279, 21] width 27 height 27
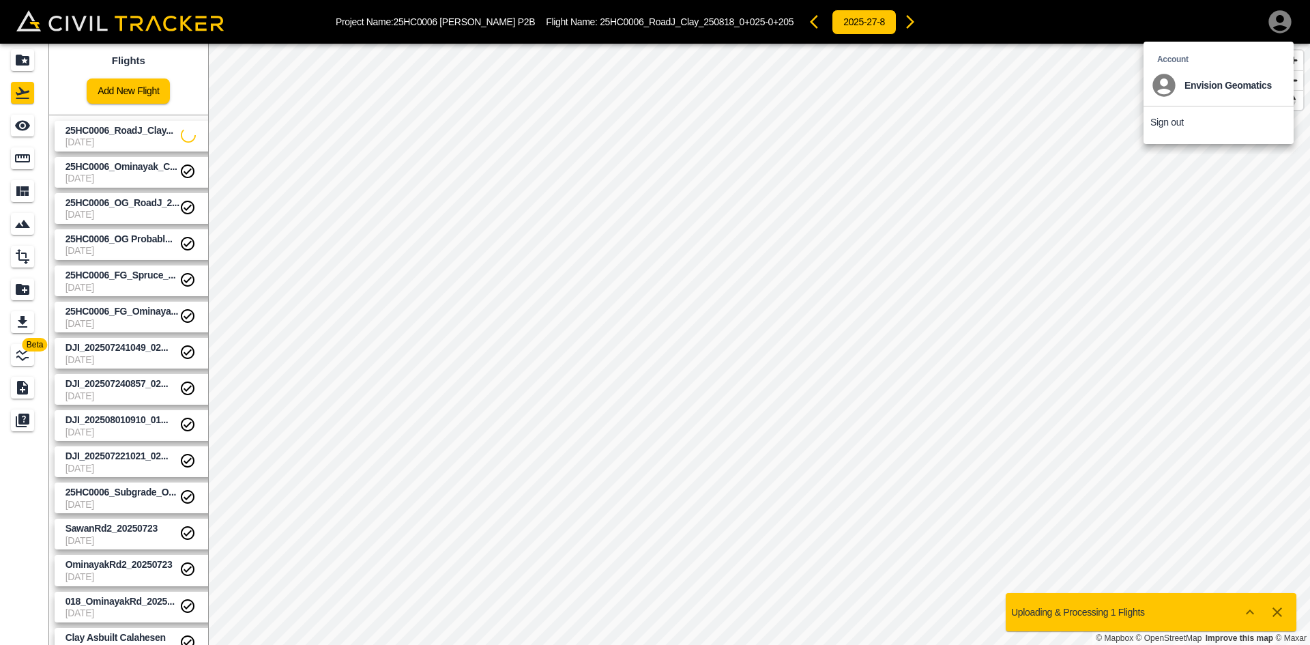
click at [1171, 122] on p "Sign out" at bounding box center [1166, 122] width 33 height 11
